Goal: Information Seeking & Learning: Learn about a topic

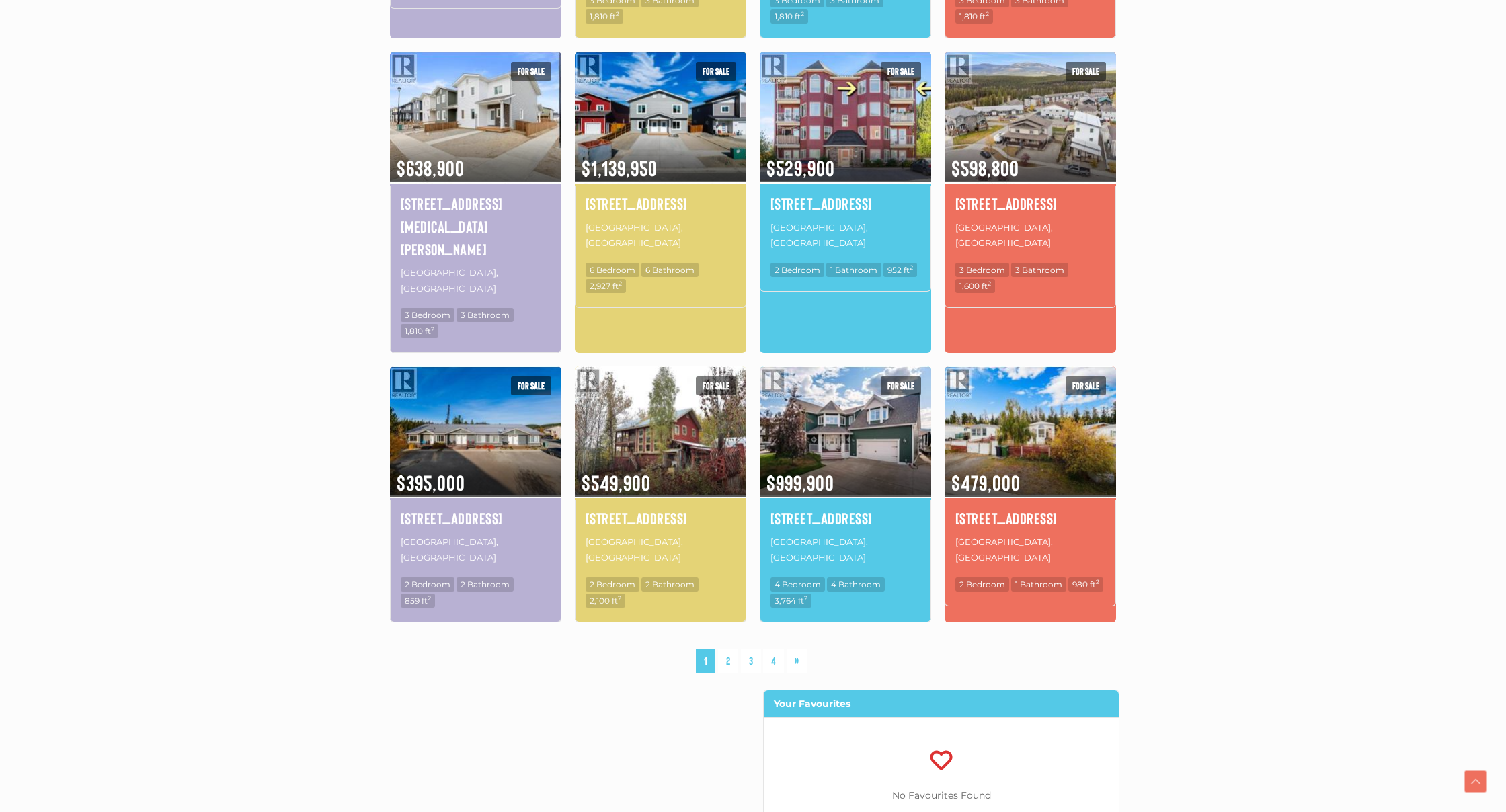
scroll to position [753, 0]
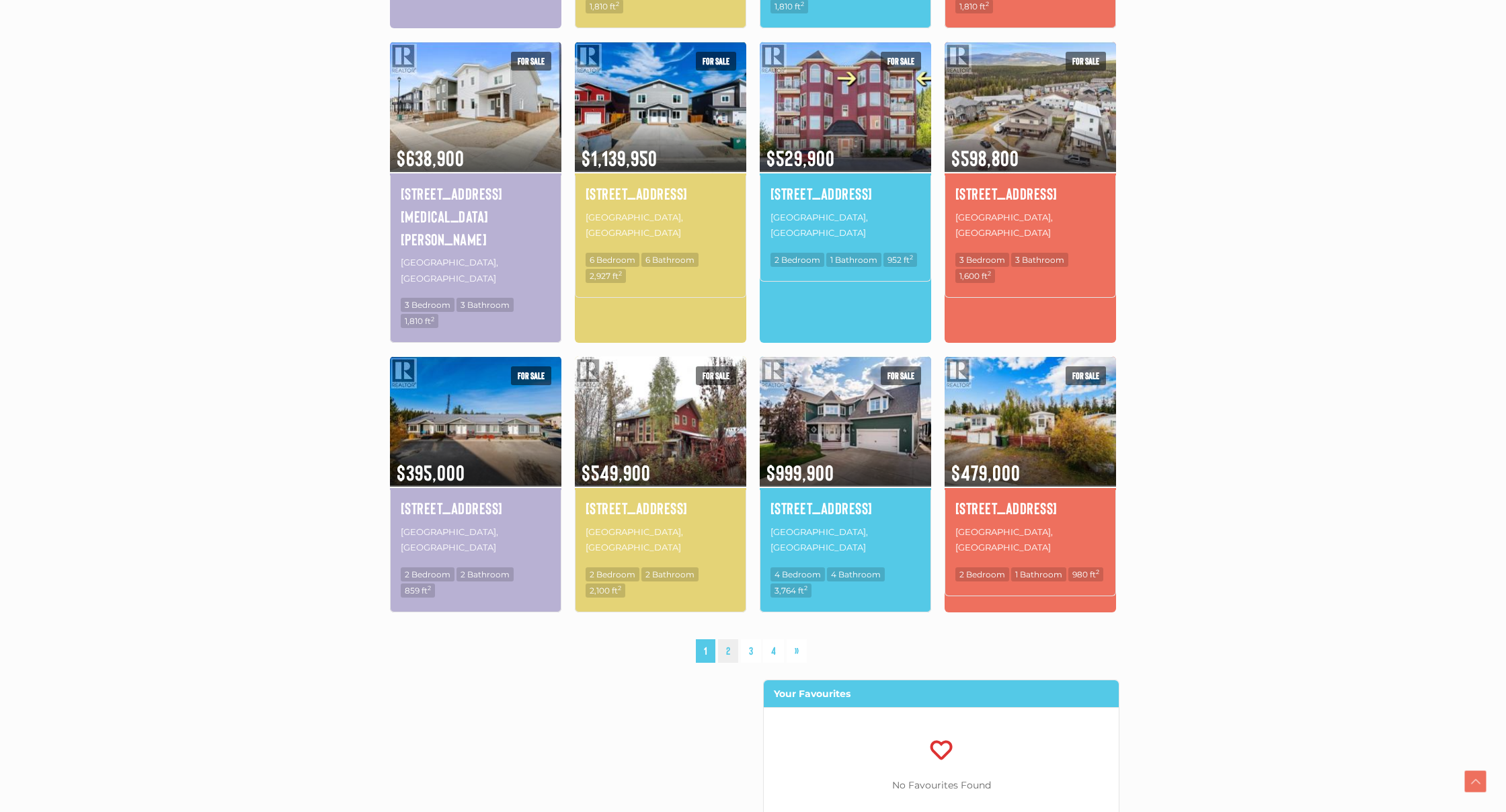
click at [723, 640] on link "2" at bounding box center [728, 651] width 20 height 23
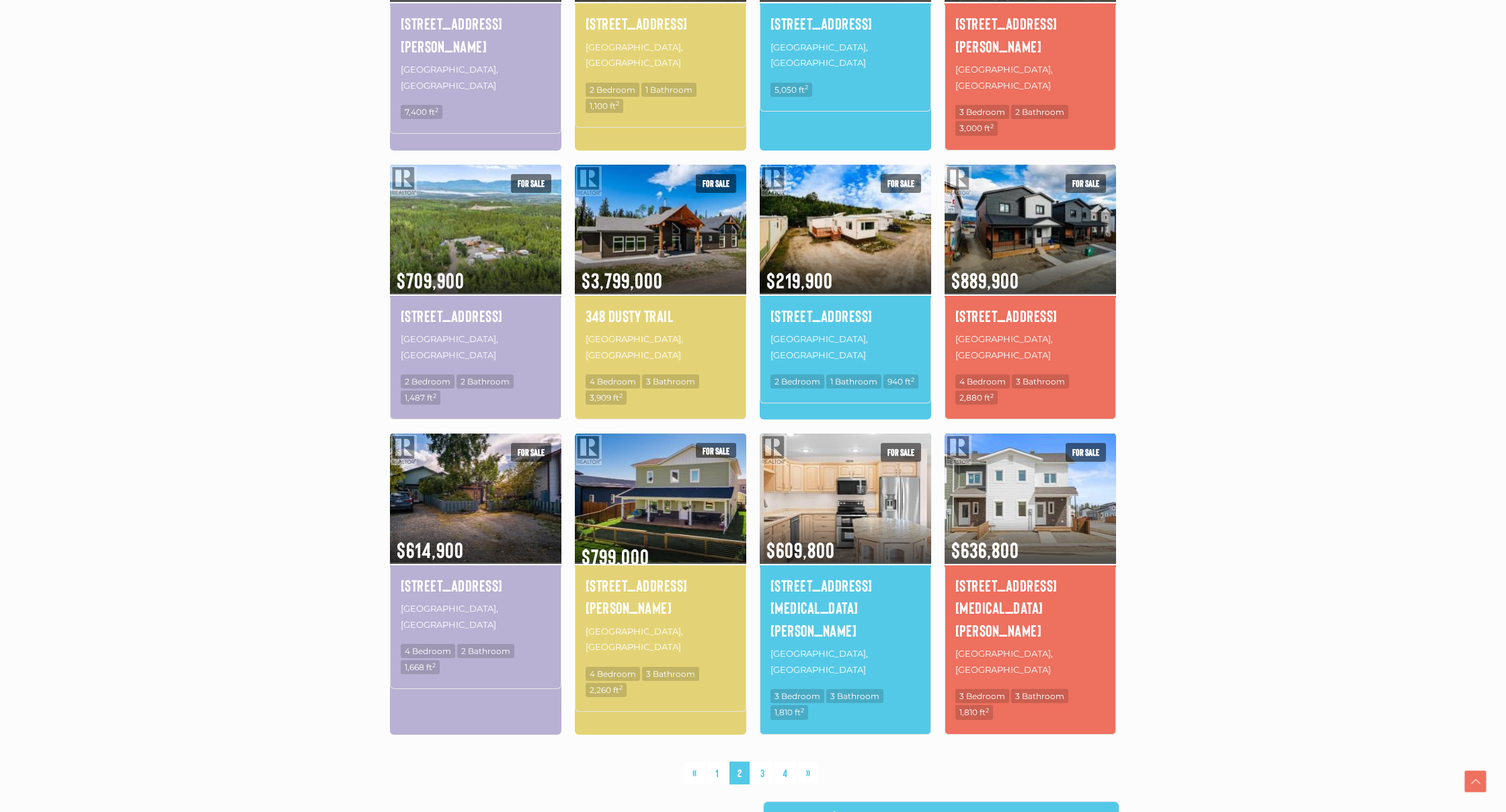
scroll to position [617, 0]
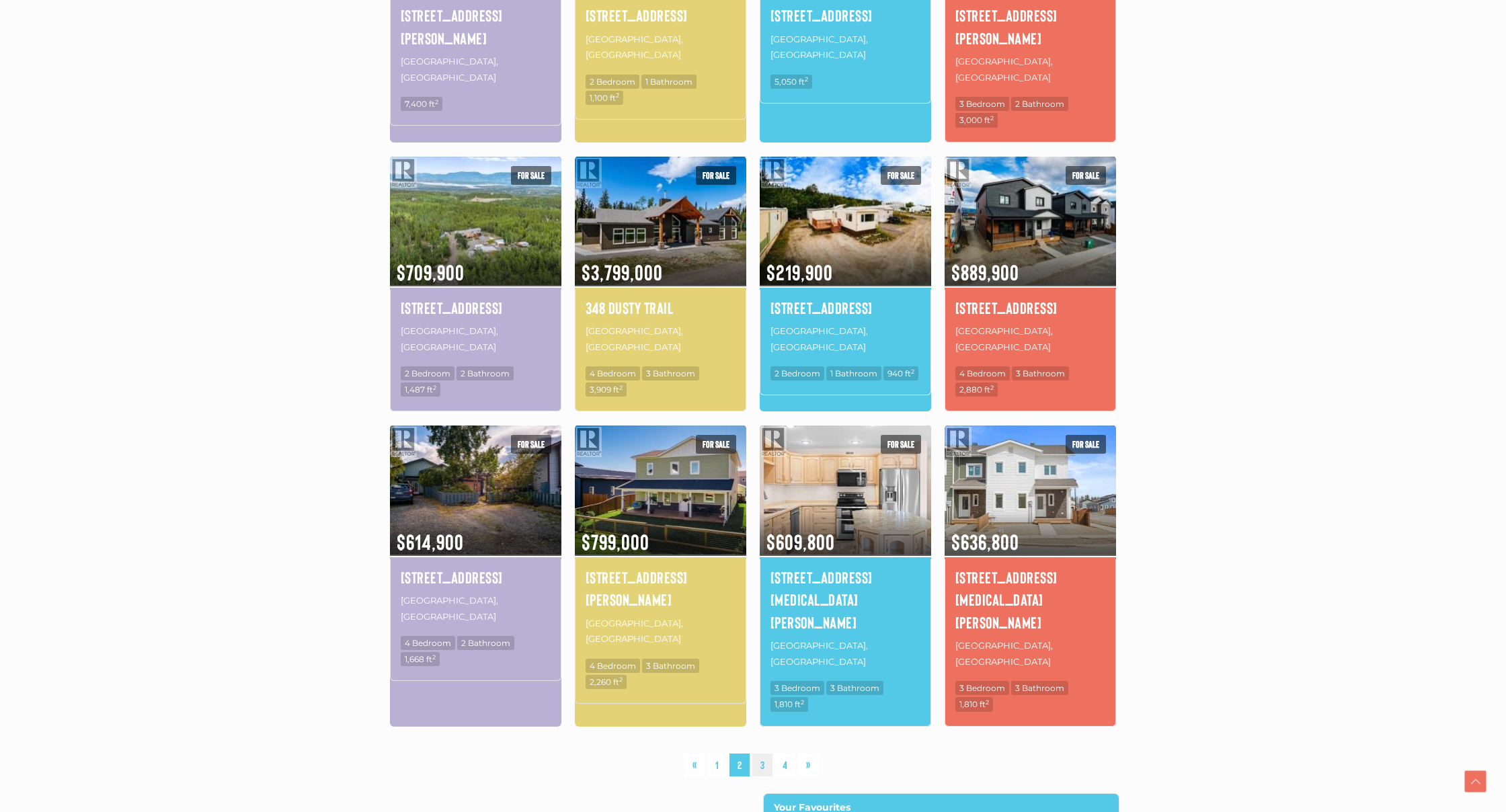
click at [766, 753] on link "3" at bounding box center [763, 765] width 20 height 23
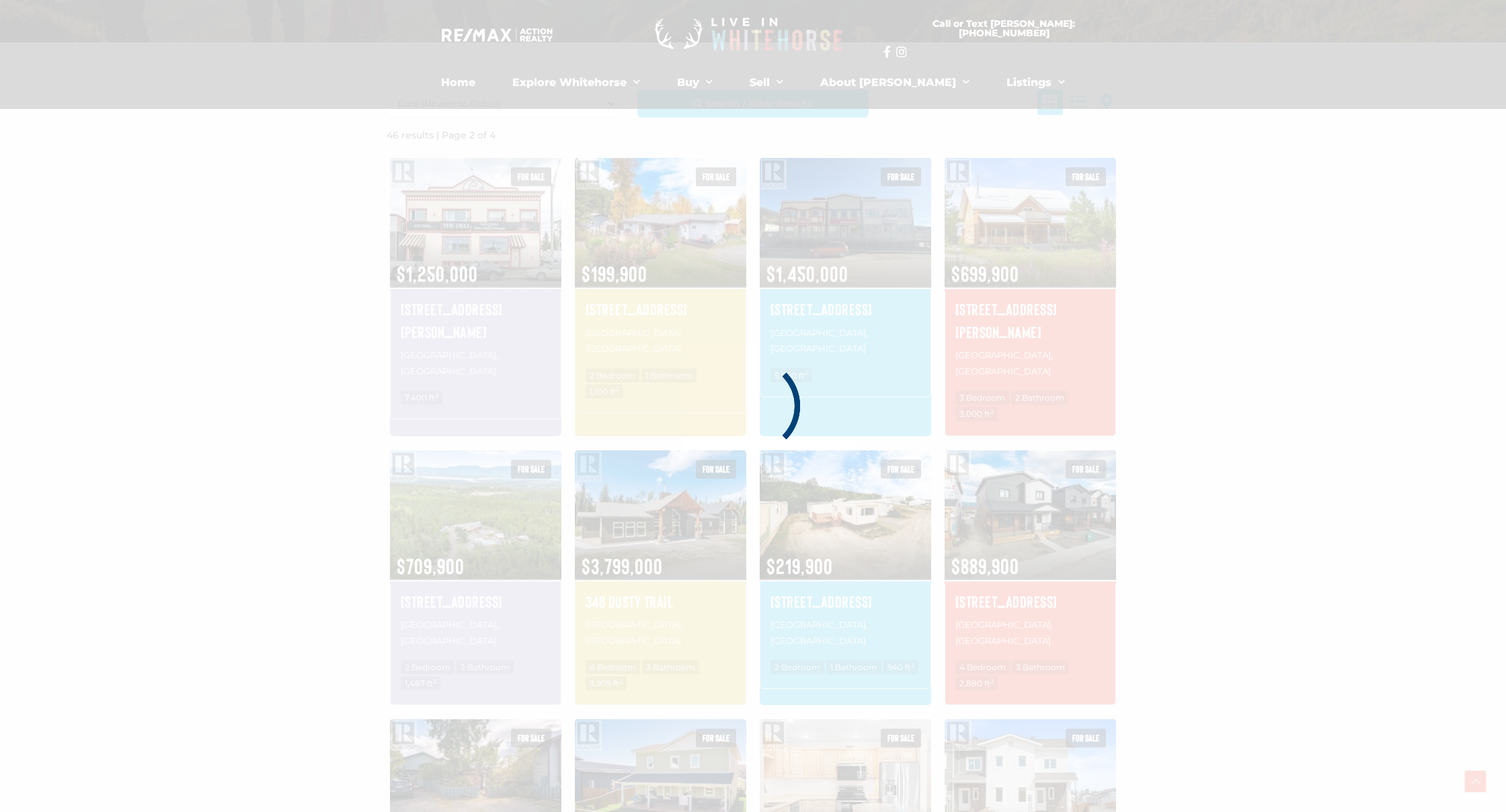
scroll to position [312, 0]
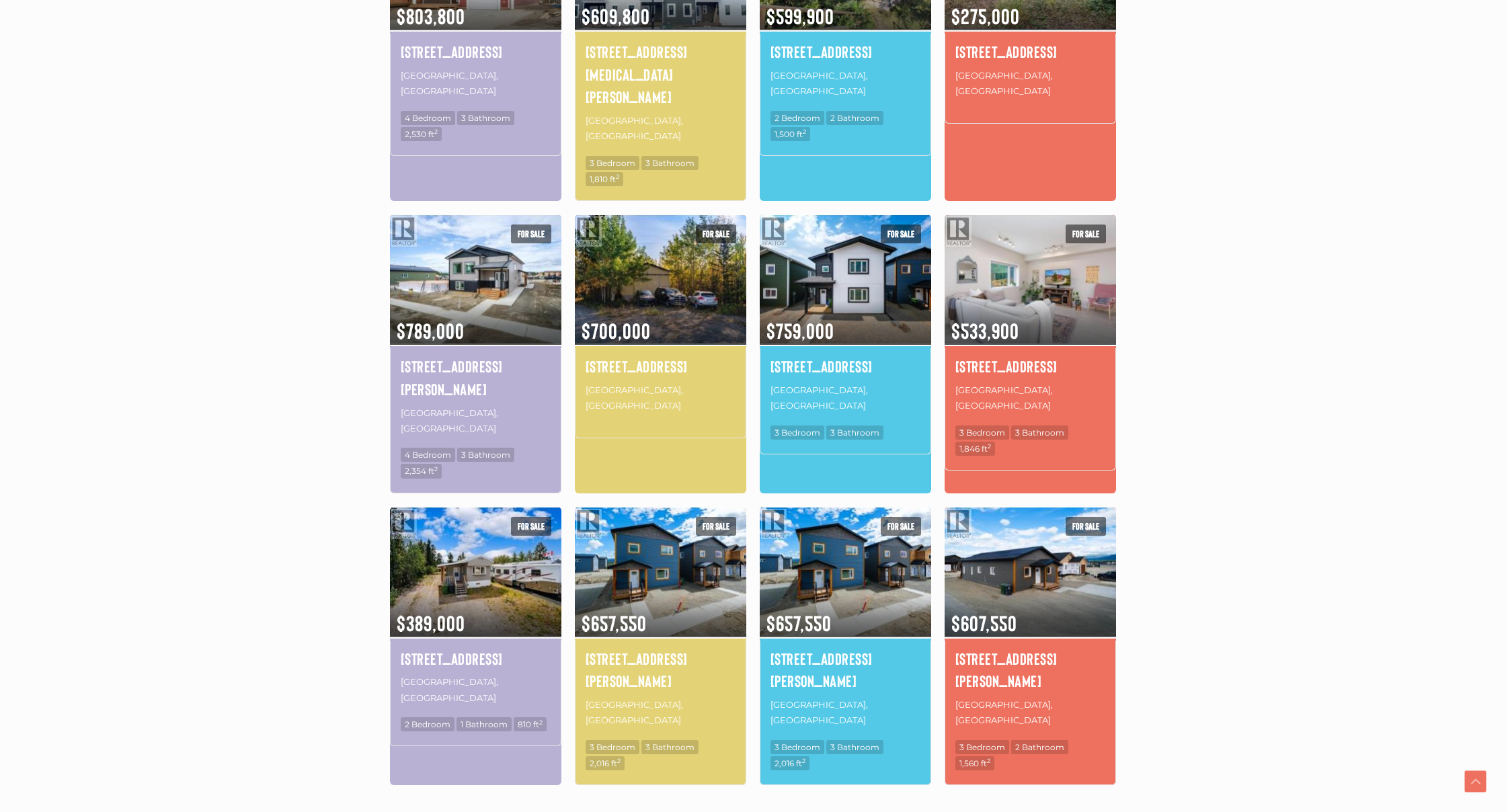
click at [739, 812] on link "2" at bounding box center [739, 823] width 20 height 23
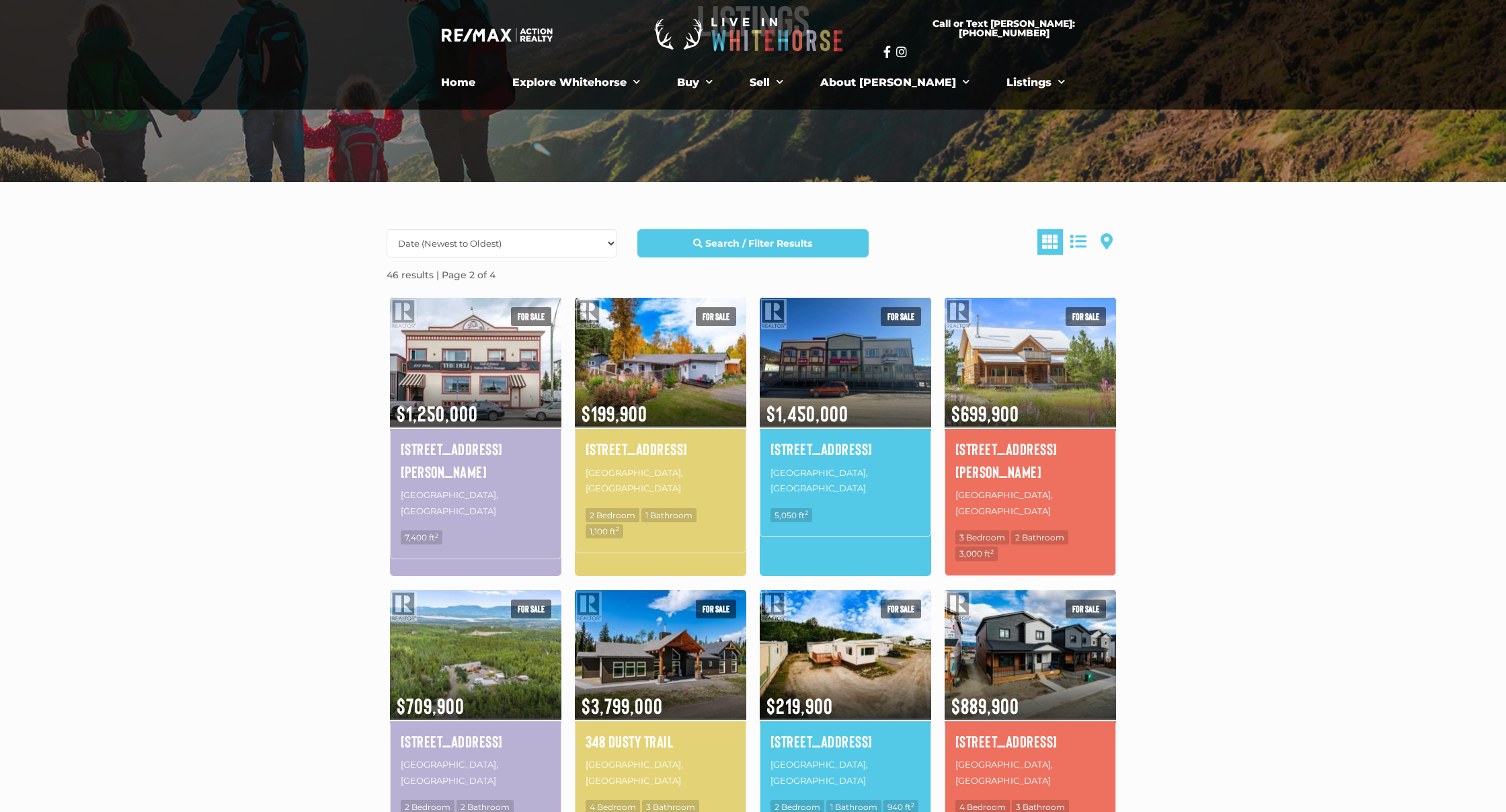
scroll to position [175, 0]
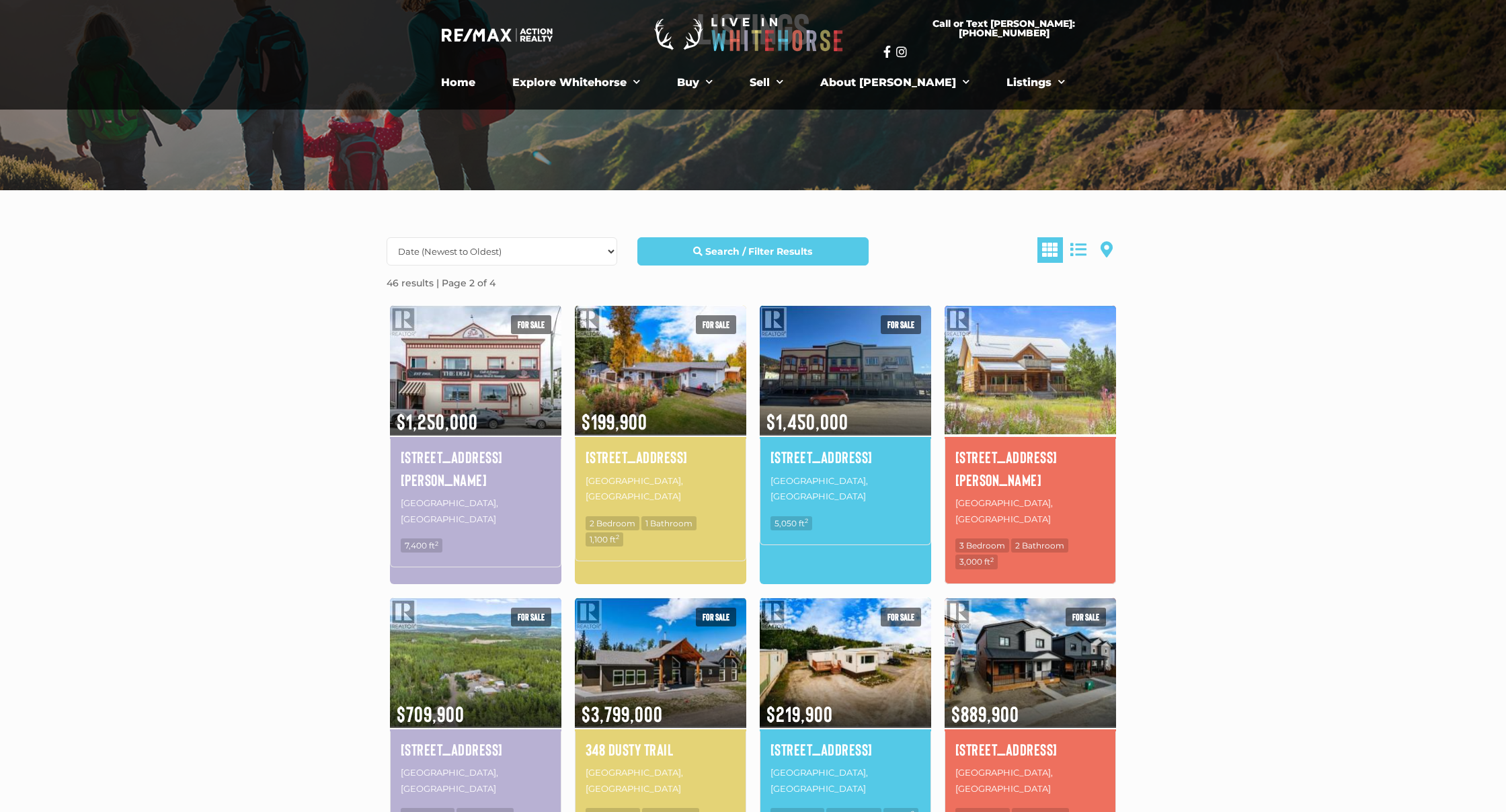
click at [1044, 365] on img at bounding box center [1031, 371] width 171 height 134
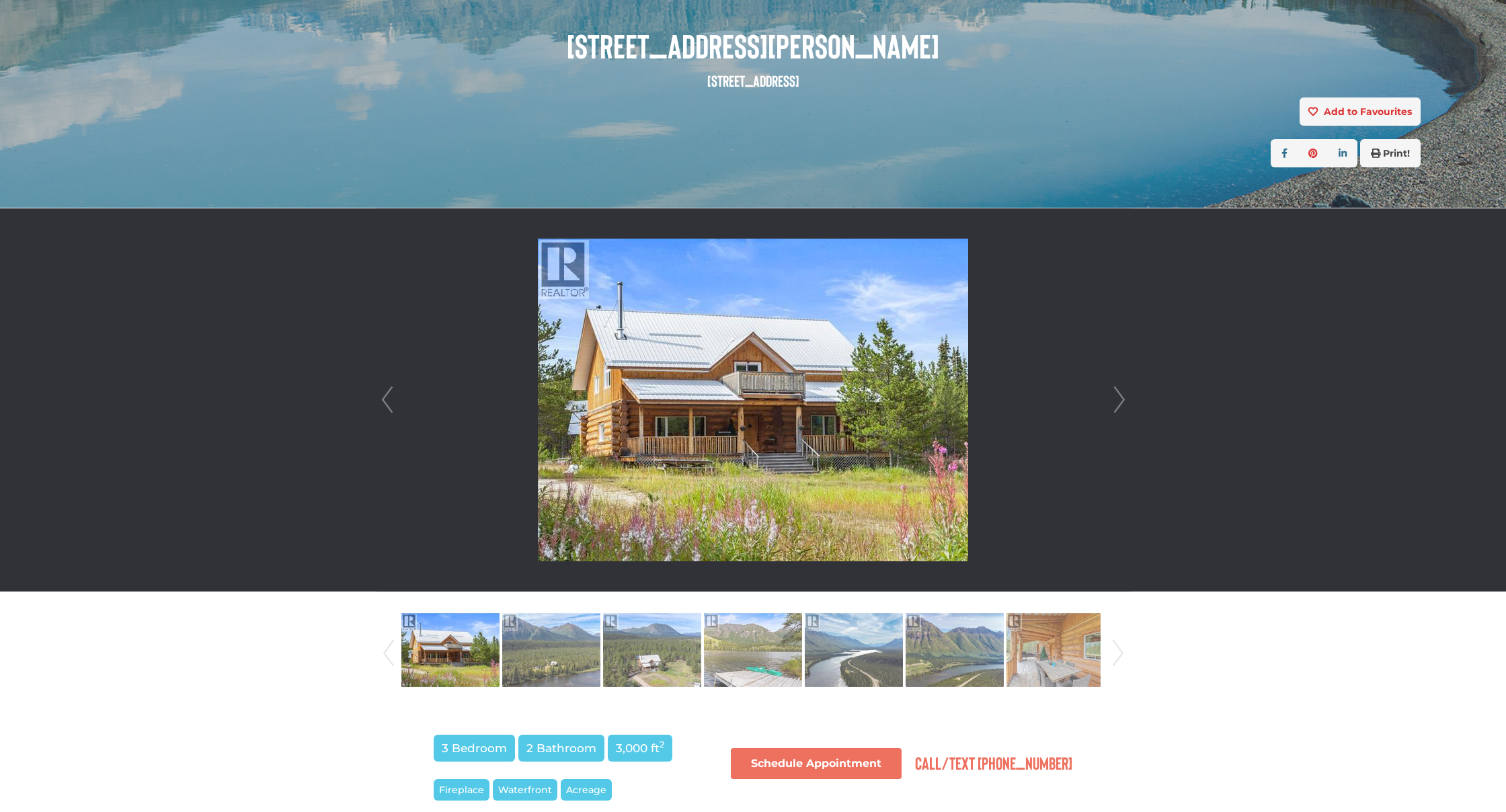
scroll to position [180, 0]
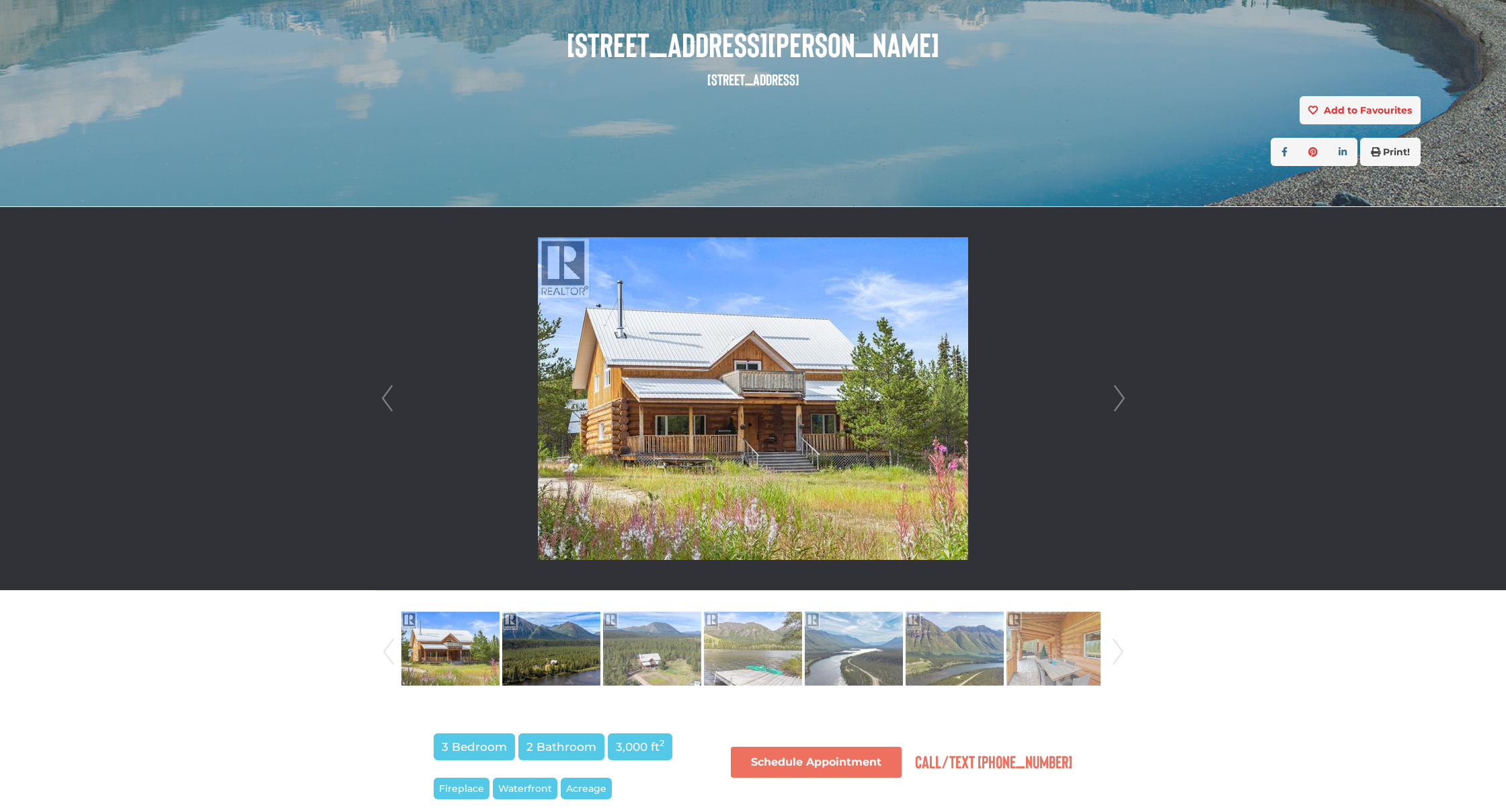
click at [558, 650] on img at bounding box center [550, 649] width 98 height 76
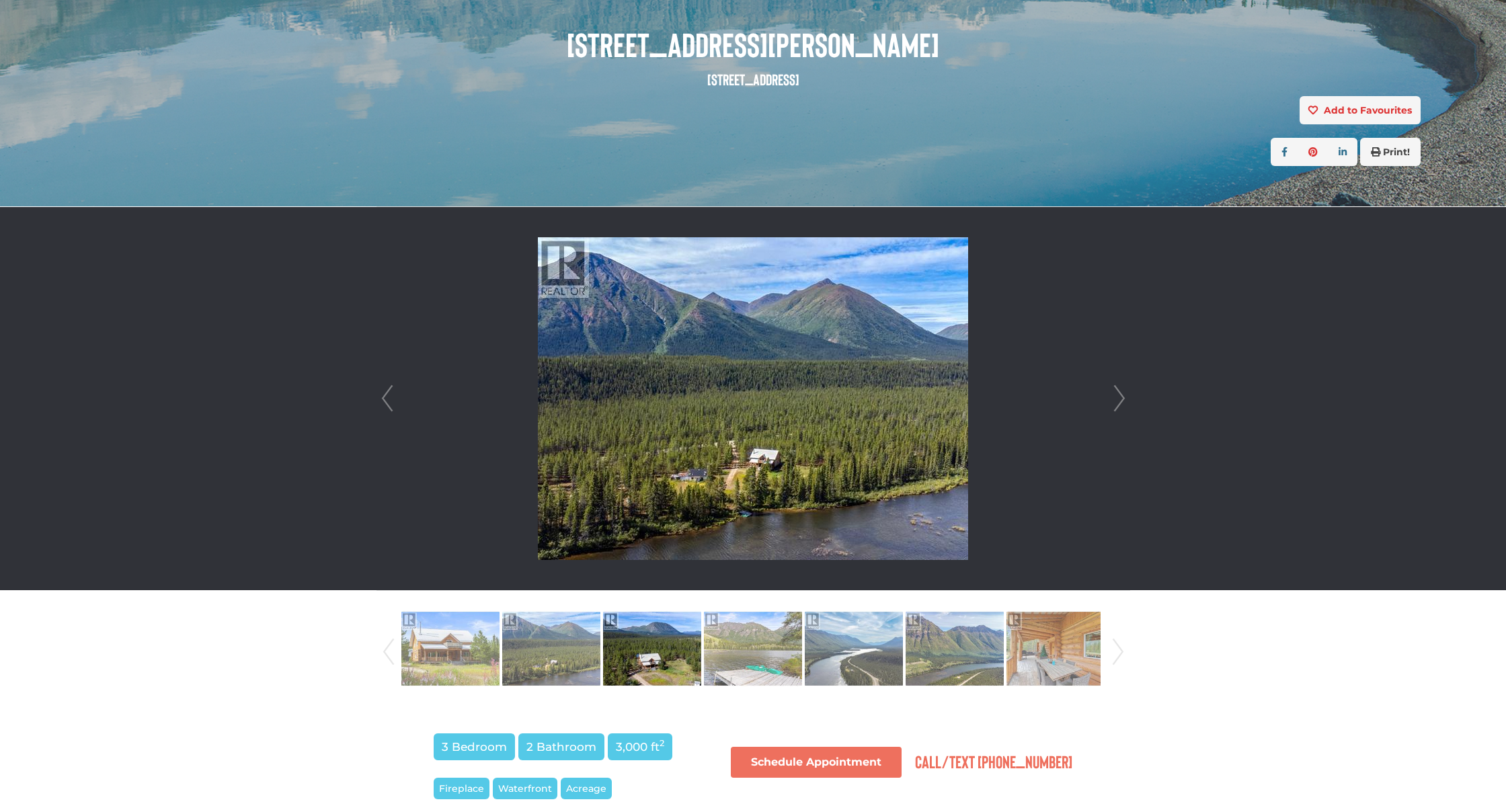
click at [623, 650] on img at bounding box center [652, 649] width 98 height 76
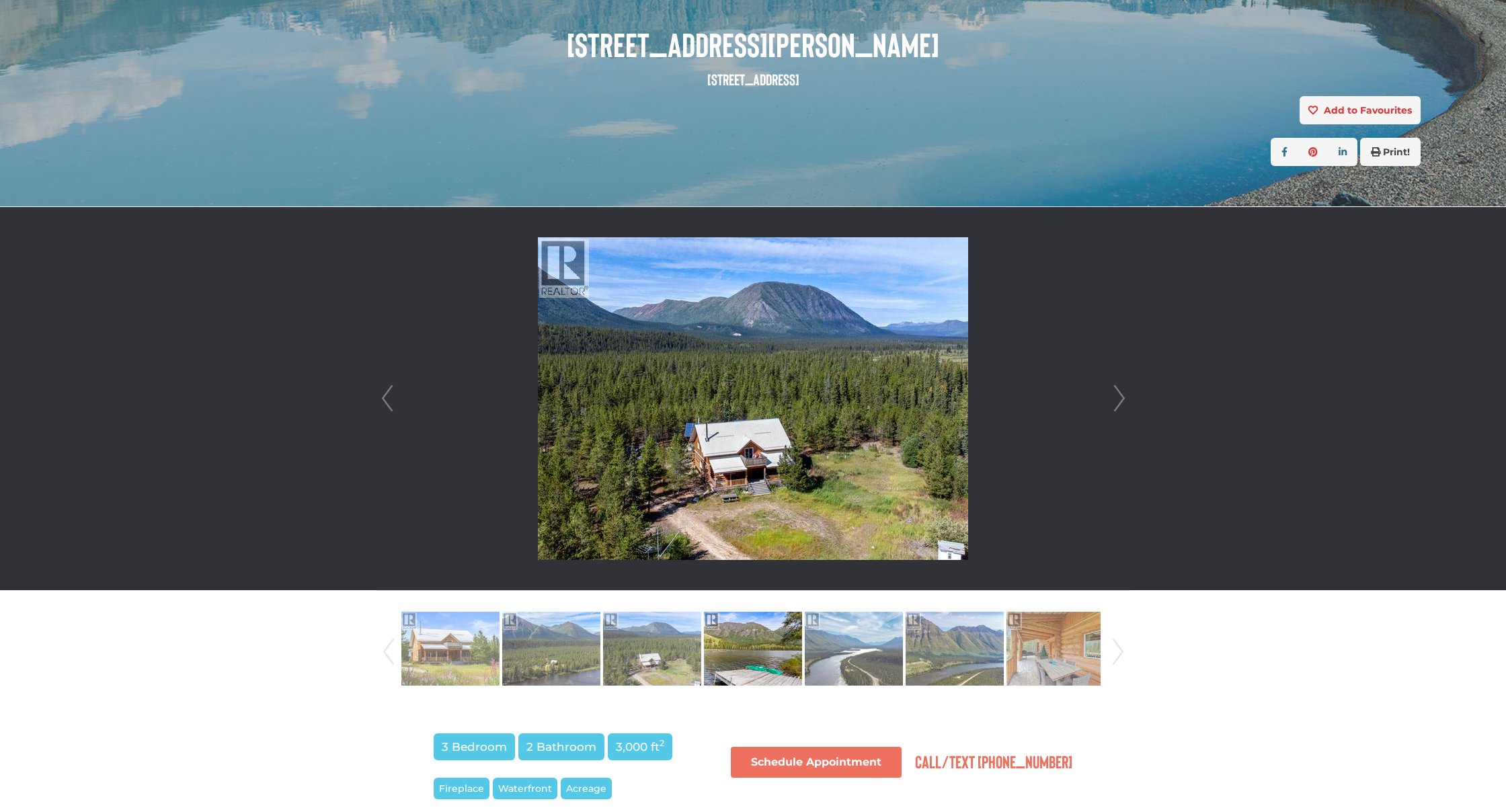
click at [752, 657] on img at bounding box center [753, 649] width 98 height 76
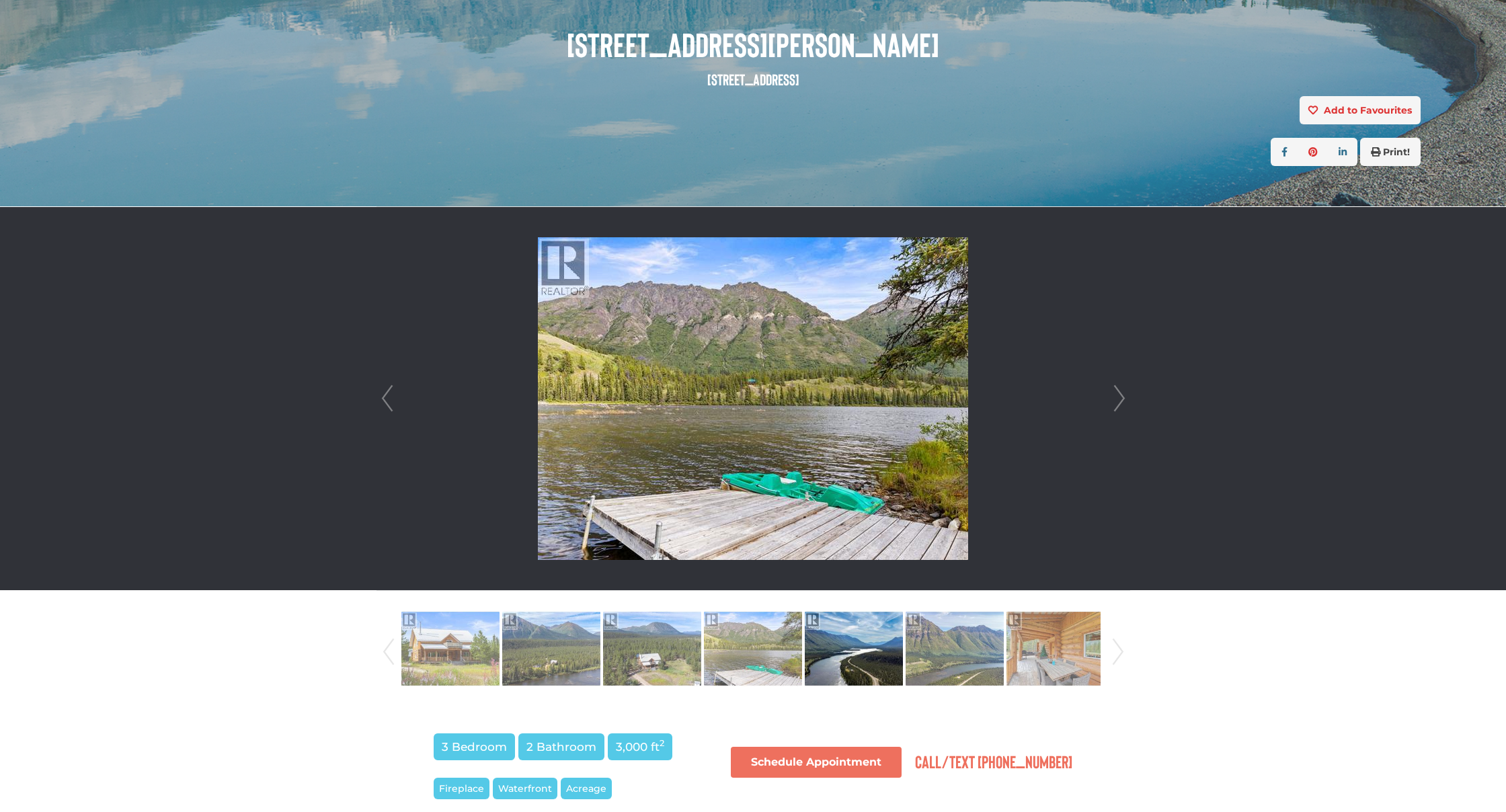
click at [830, 660] on img at bounding box center [853, 649] width 98 height 76
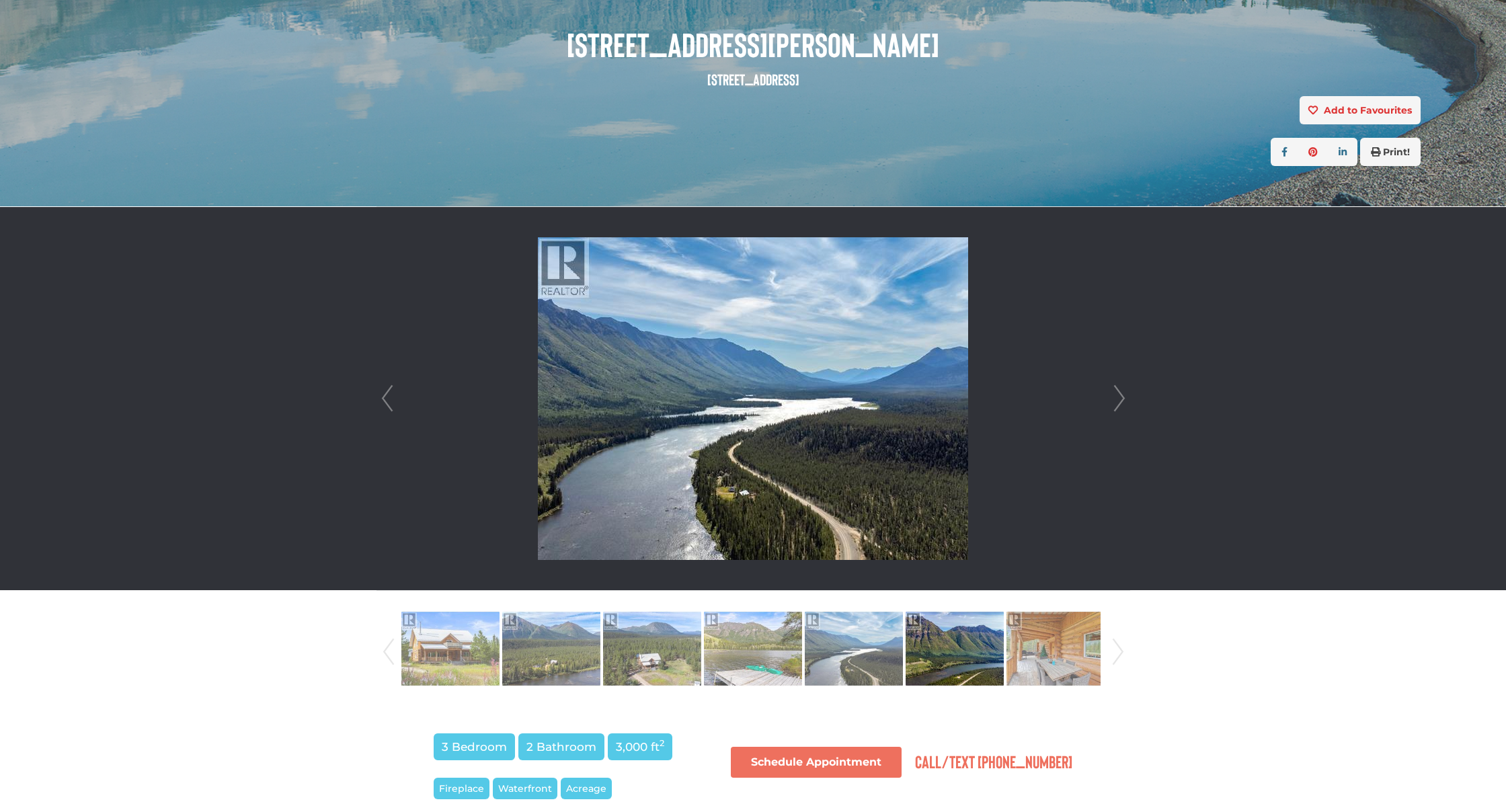
click at [943, 655] on img at bounding box center [955, 649] width 98 height 76
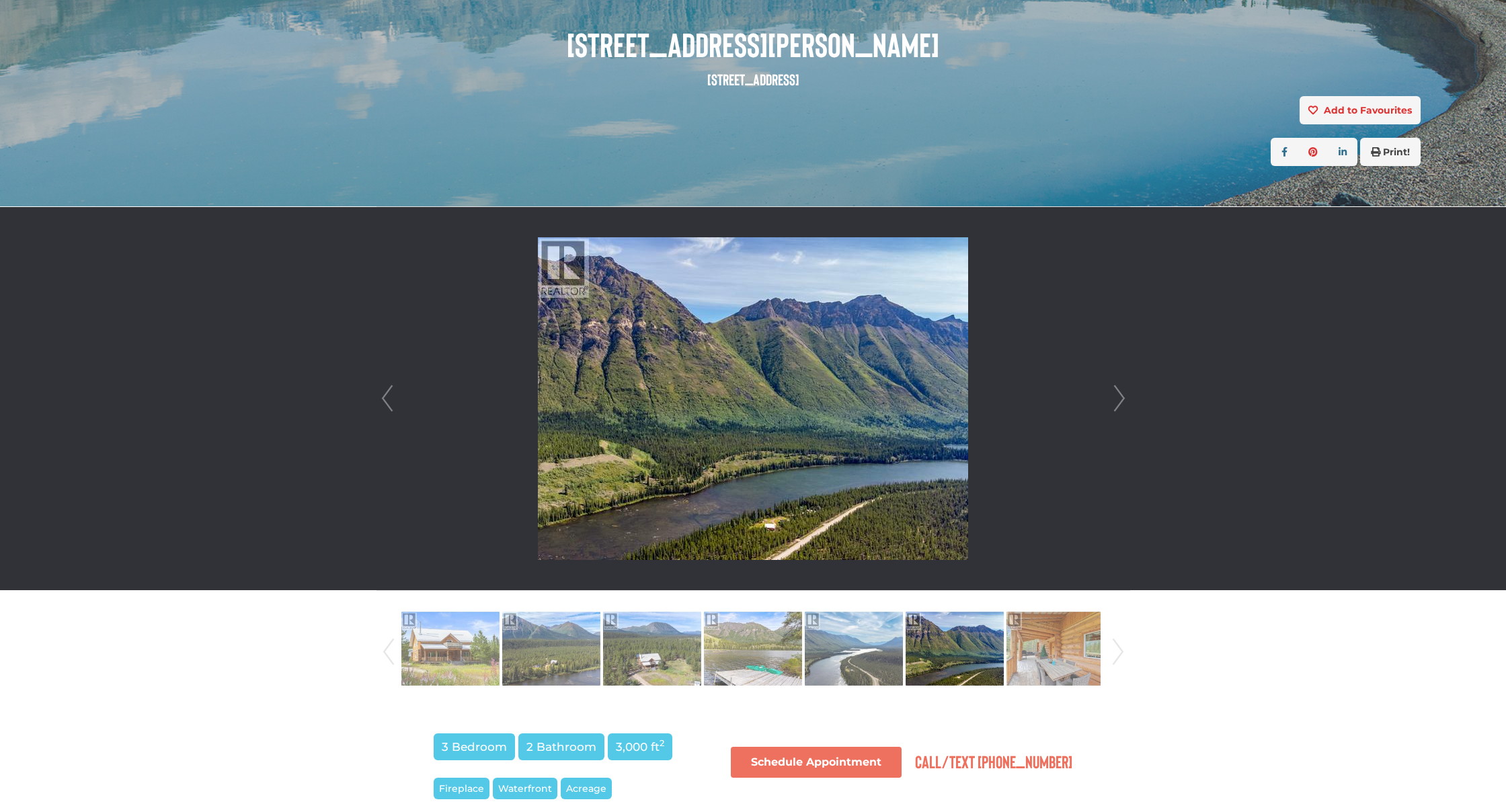
click at [995, 650] on img at bounding box center [955, 649] width 98 height 76
click at [1042, 649] on img at bounding box center [1055, 649] width 98 height 76
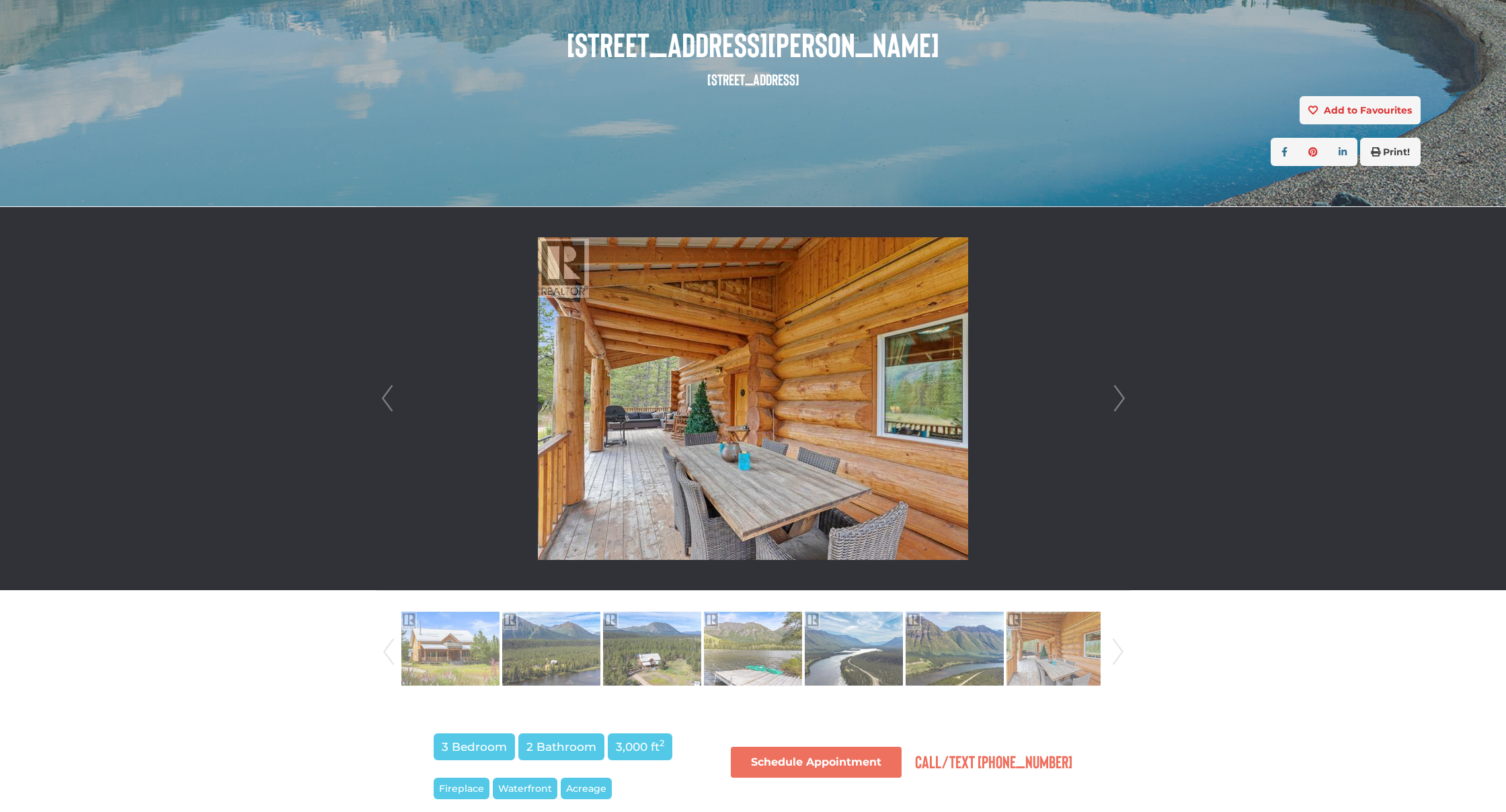
click at [1114, 643] on link "Next" at bounding box center [1119, 652] width 20 height 91
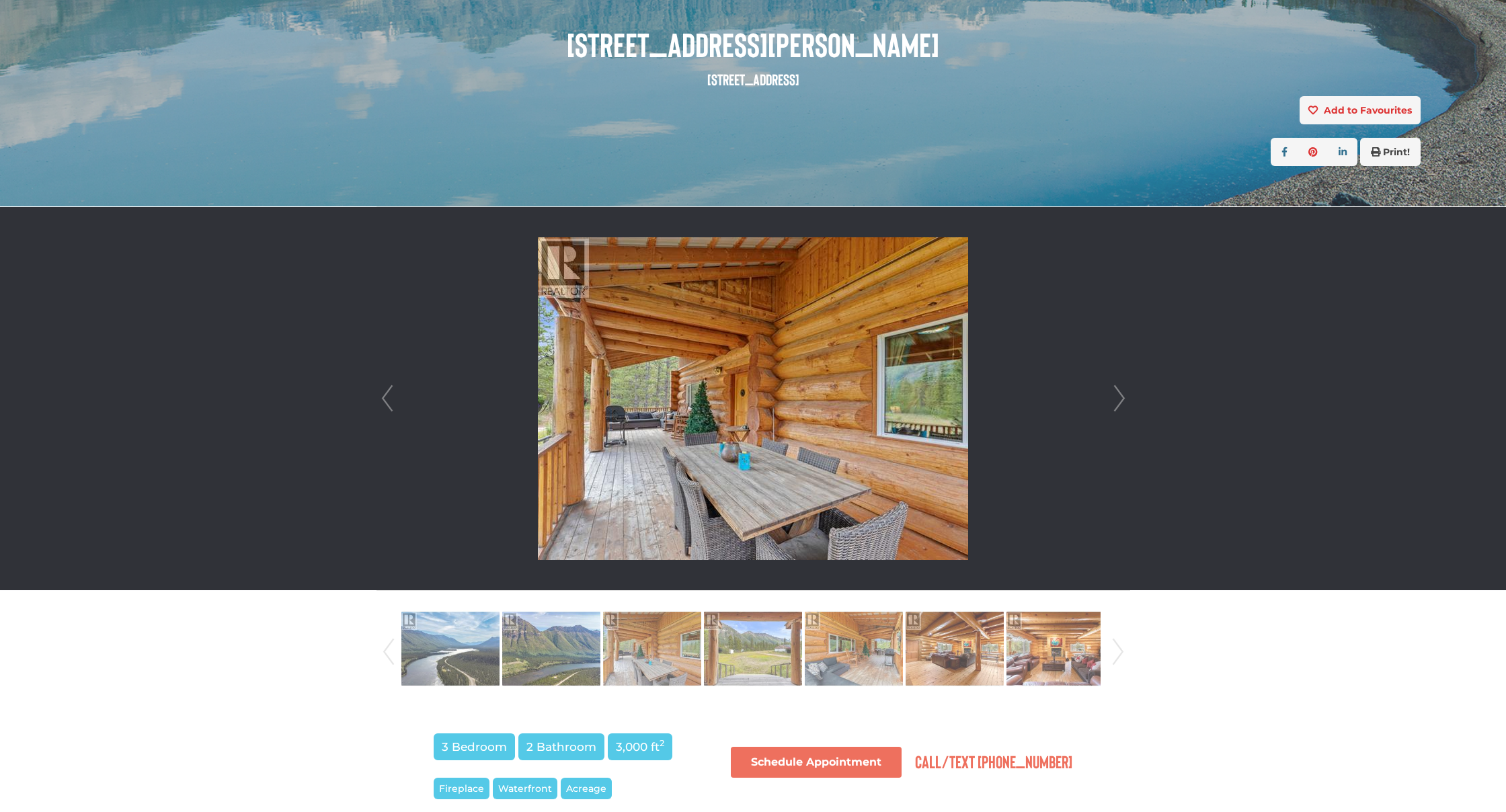
click at [1114, 643] on link "Next" at bounding box center [1119, 652] width 20 height 91
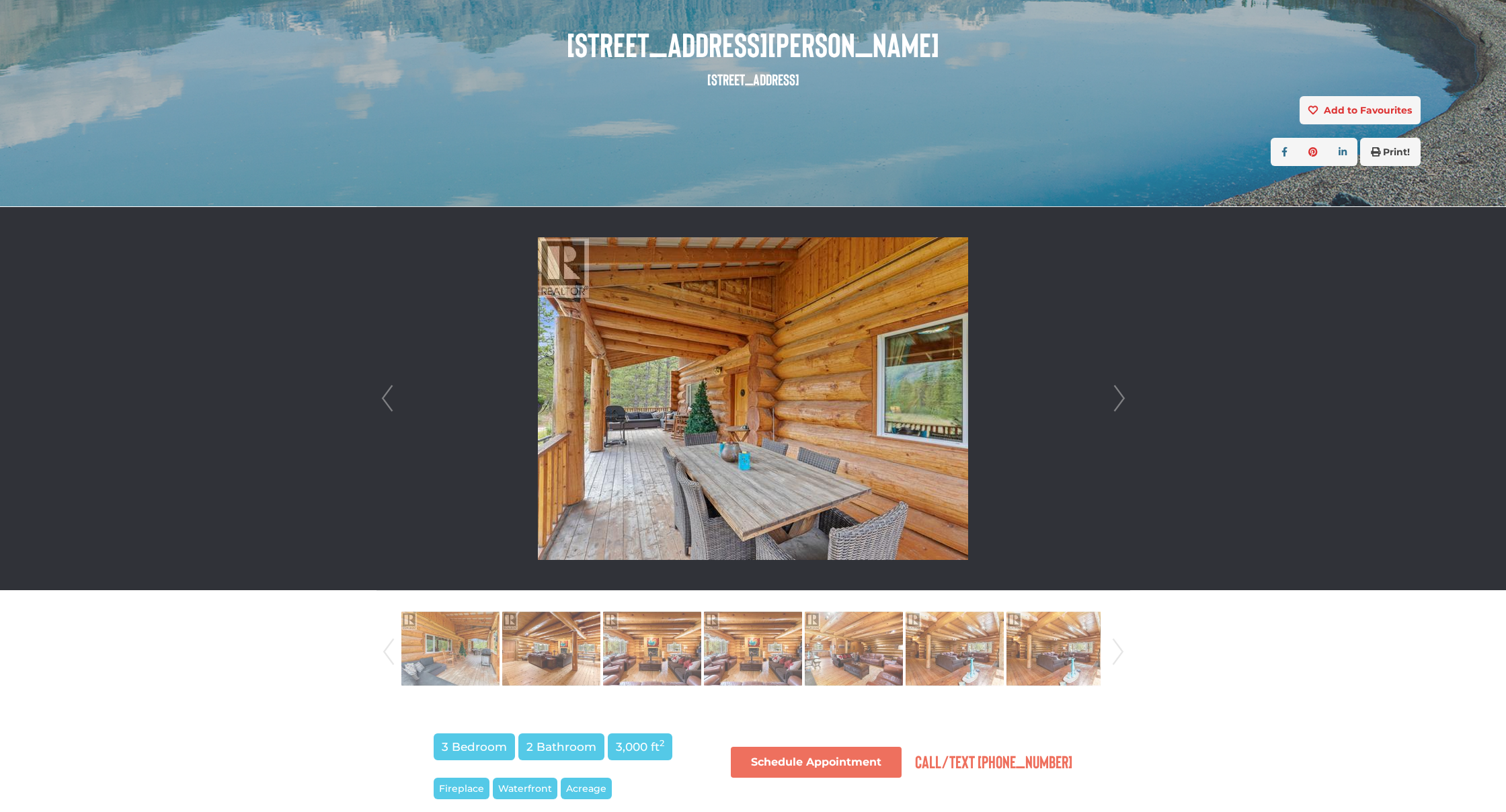
click at [1114, 643] on link "Next" at bounding box center [1119, 652] width 20 height 91
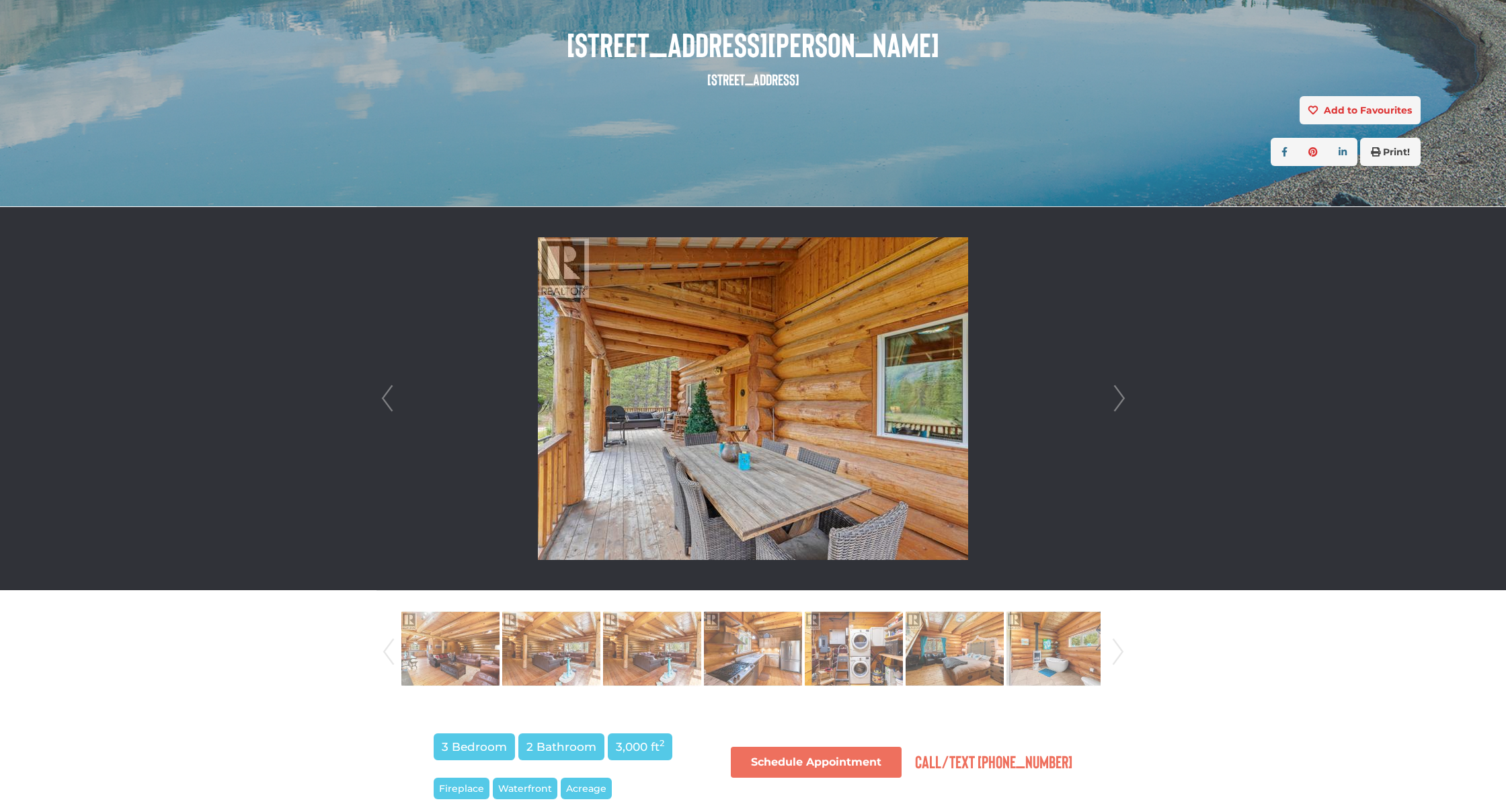
click at [1114, 643] on link "Next" at bounding box center [1119, 652] width 20 height 91
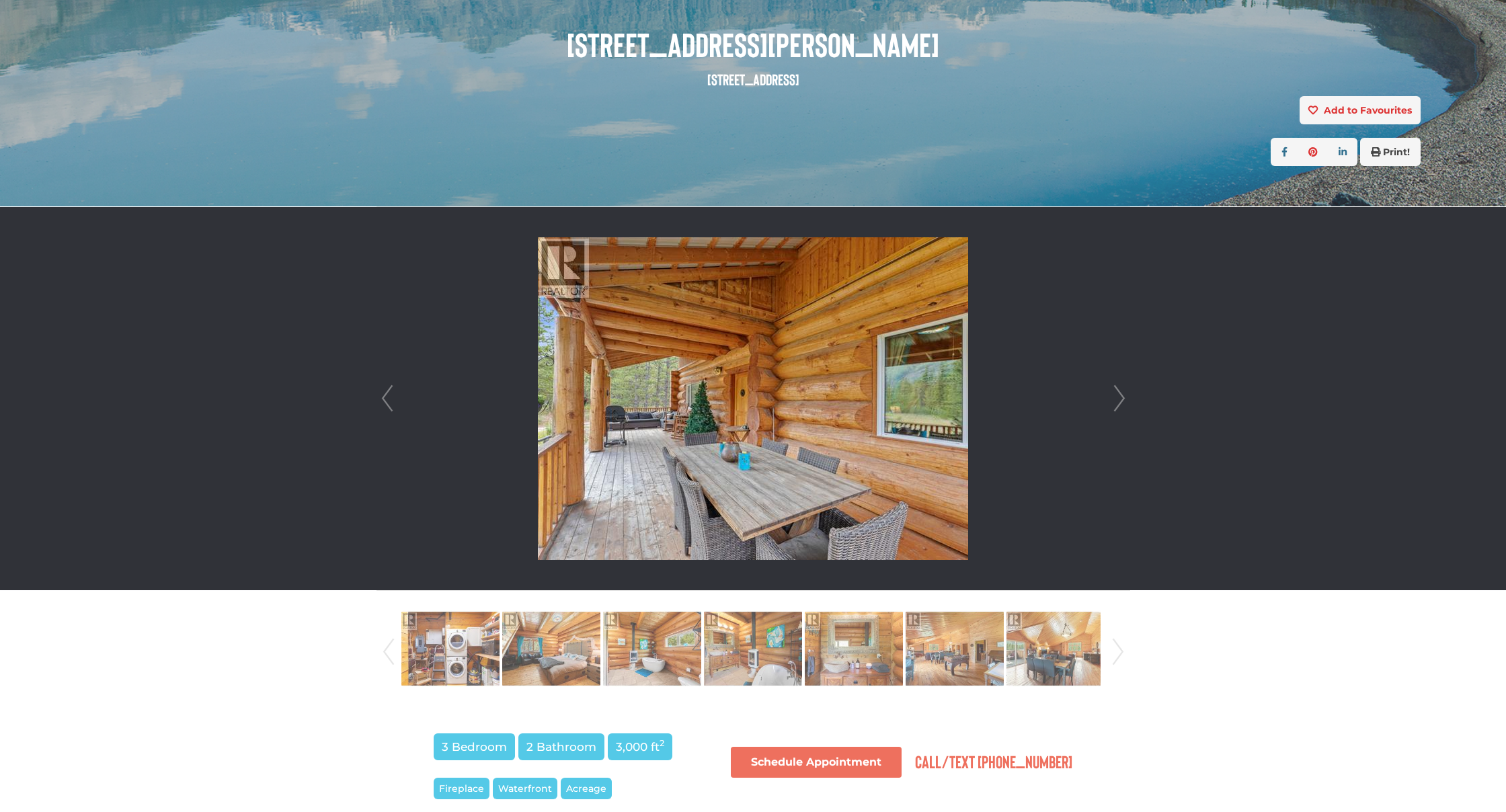
click at [1114, 643] on link "Next" at bounding box center [1119, 652] width 20 height 91
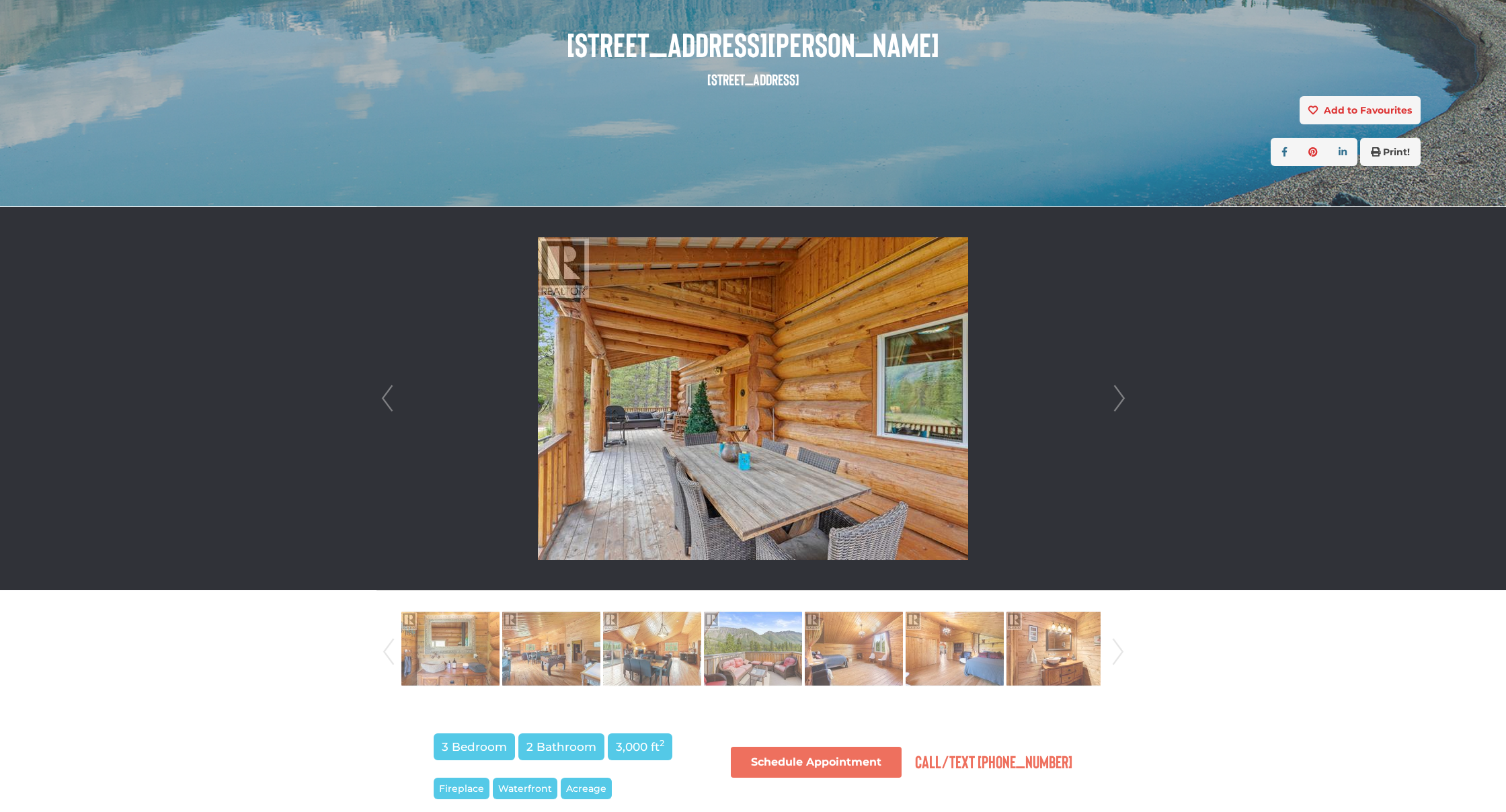
click at [1114, 643] on link "Next" at bounding box center [1119, 652] width 20 height 91
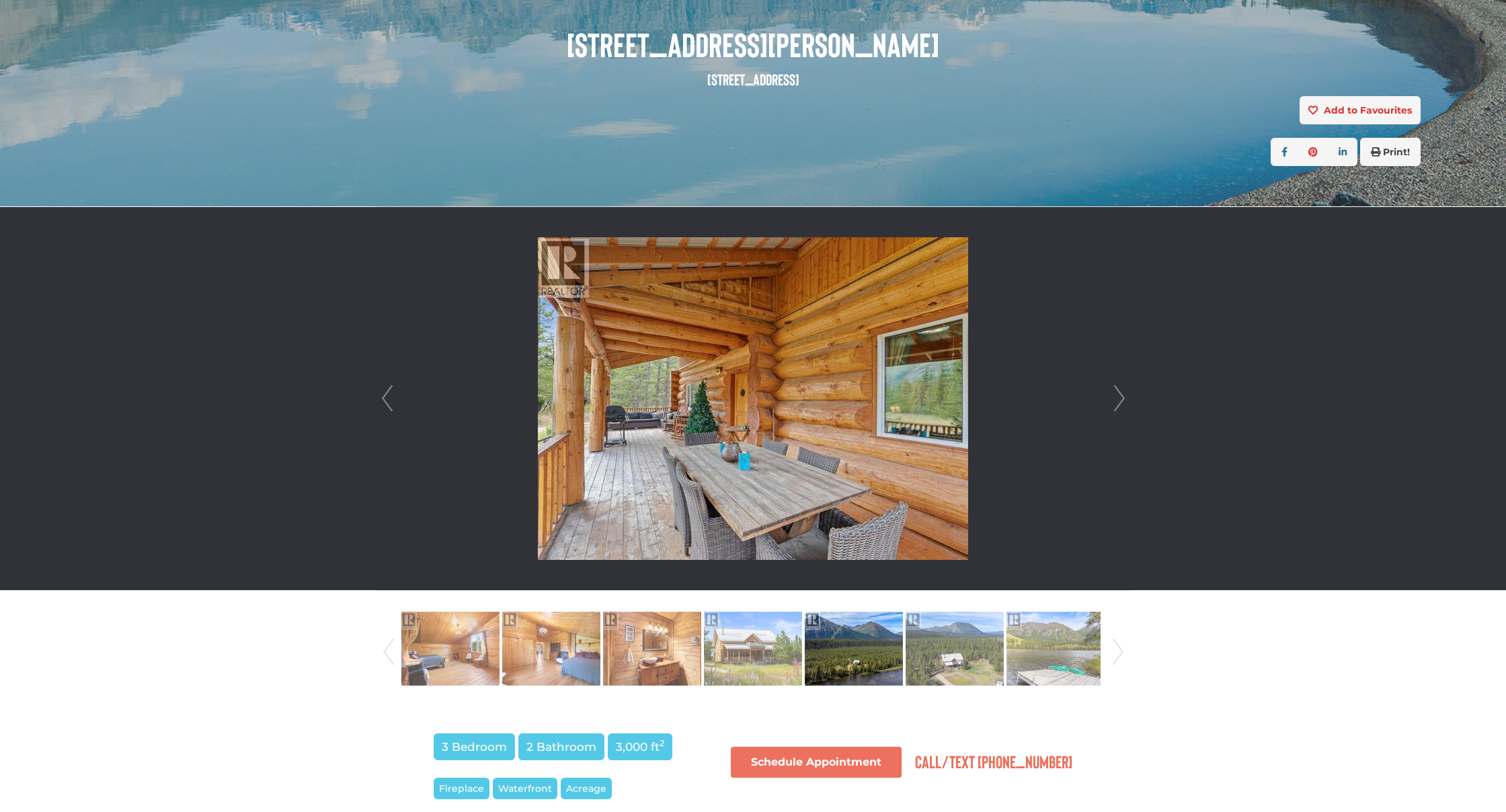
click at [820, 652] on img at bounding box center [853, 649] width 98 height 76
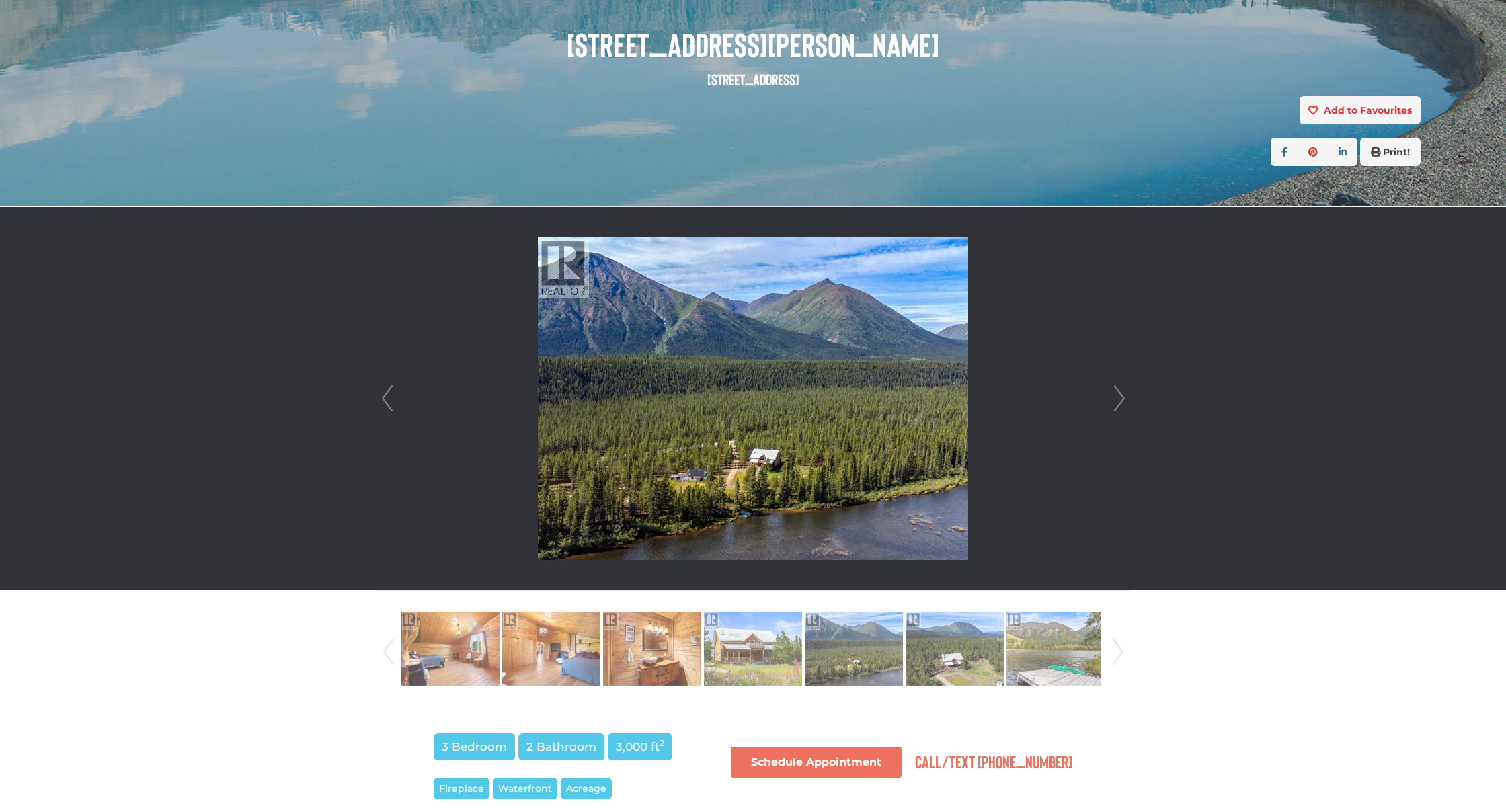
click at [388, 654] on link "Prev" at bounding box center [389, 652] width 20 height 91
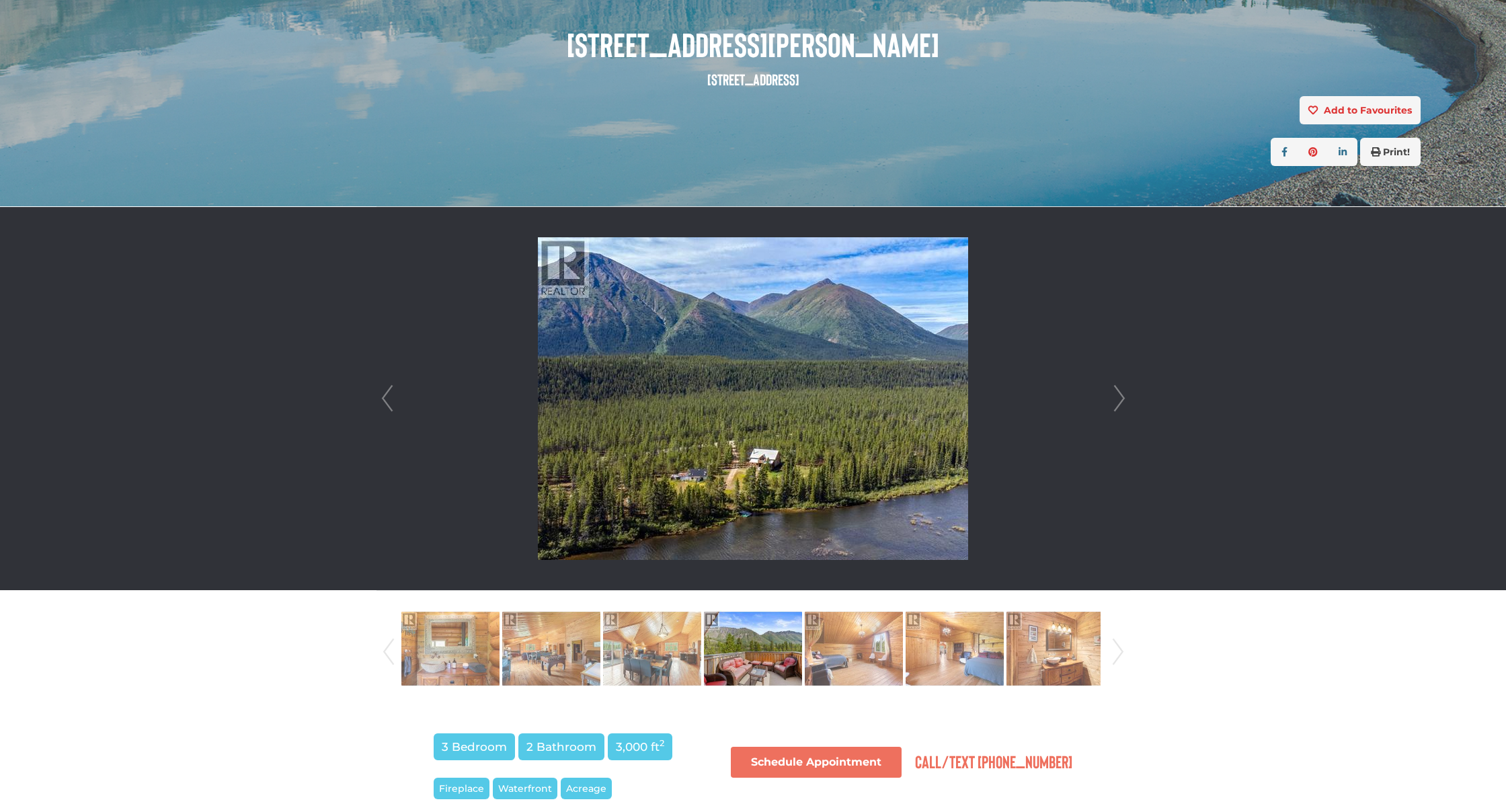
click at [756, 655] on img at bounding box center [753, 649] width 98 height 76
